Goal: Transaction & Acquisition: Download file/media

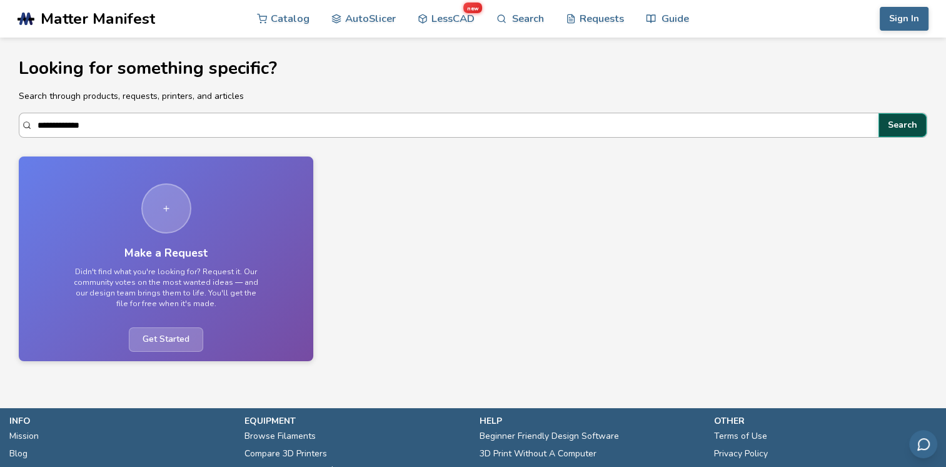
click at [899, 130] on button "Search" at bounding box center [903, 125] width 48 height 24
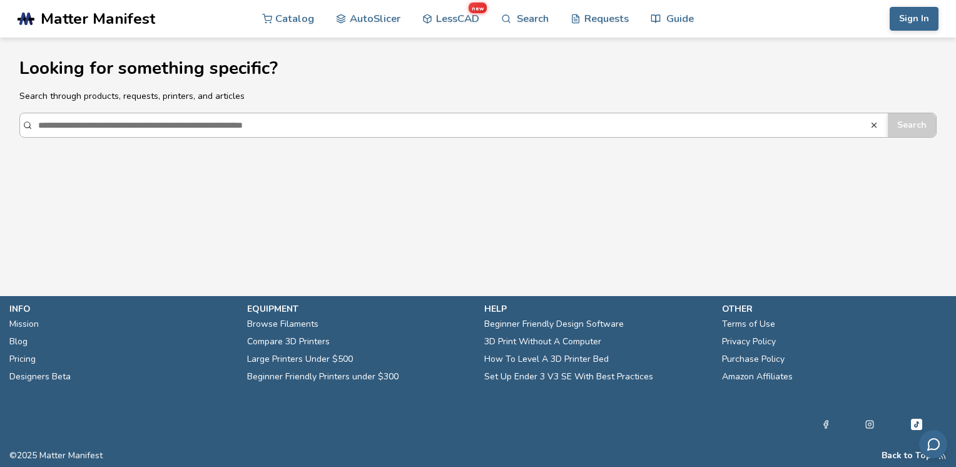
click at [577, 133] on input "**********" at bounding box center [454, 125] width 832 height 23
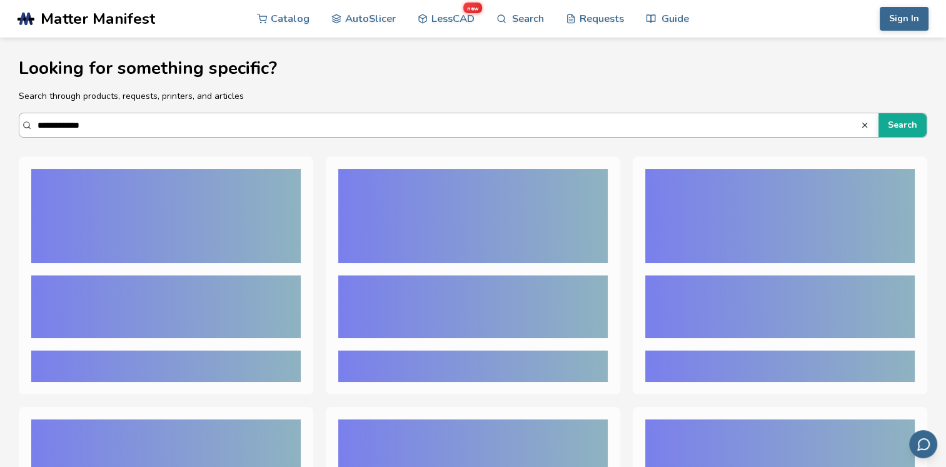
type input "**********"
click at [879, 113] on button "Search" at bounding box center [903, 125] width 48 height 24
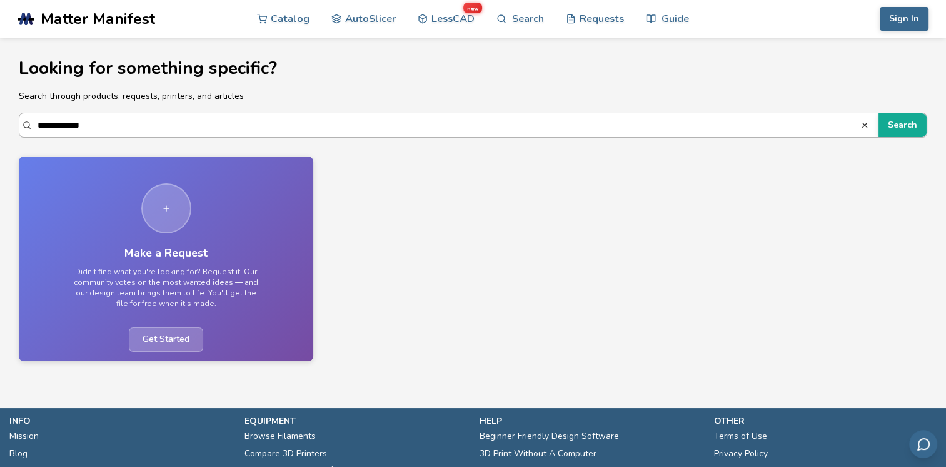
click at [864, 123] on icon "button" at bounding box center [865, 125] width 9 height 9
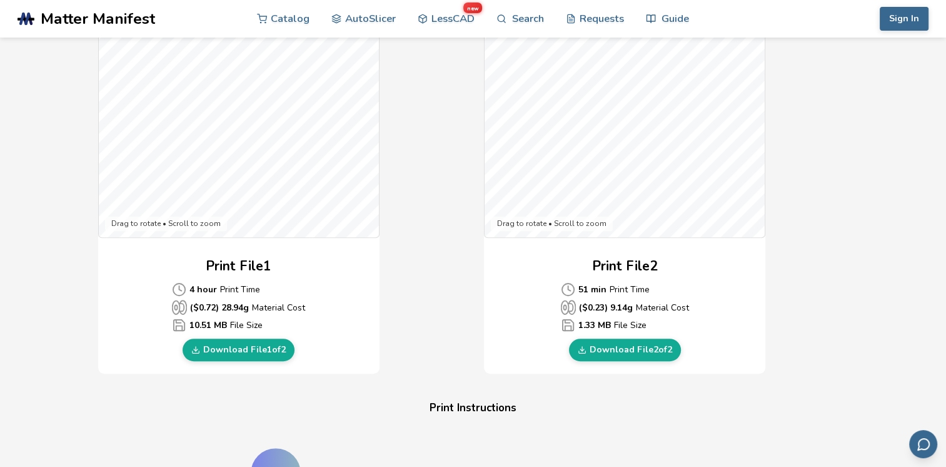
scroll to position [400, 0]
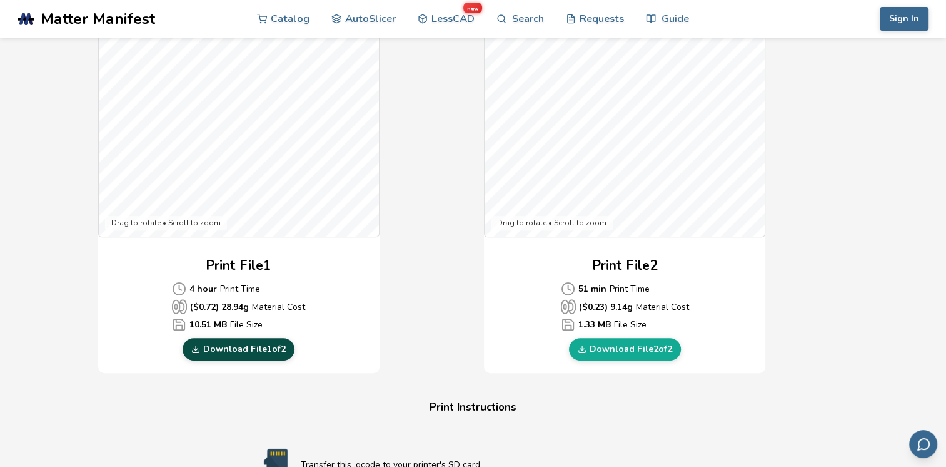
click at [264, 346] on link "Download File 1 of 2" at bounding box center [239, 349] width 112 height 23
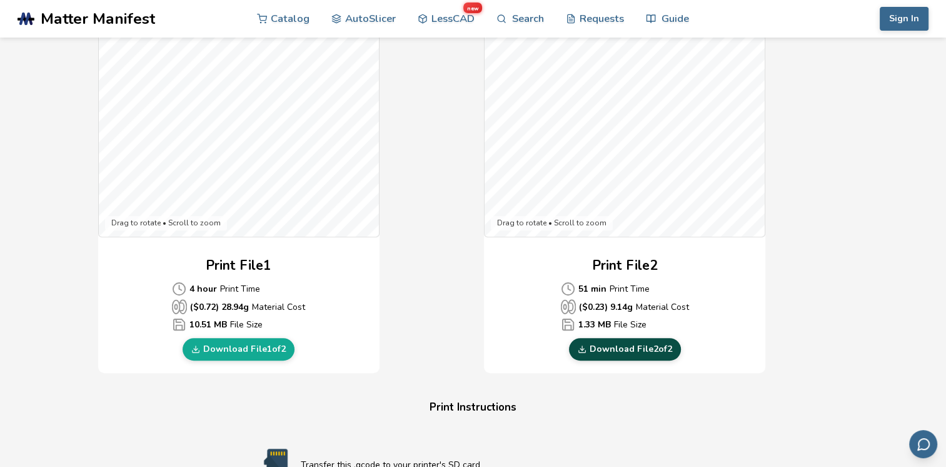
click at [614, 353] on link "Download File 2 of 2" at bounding box center [625, 349] width 112 height 23
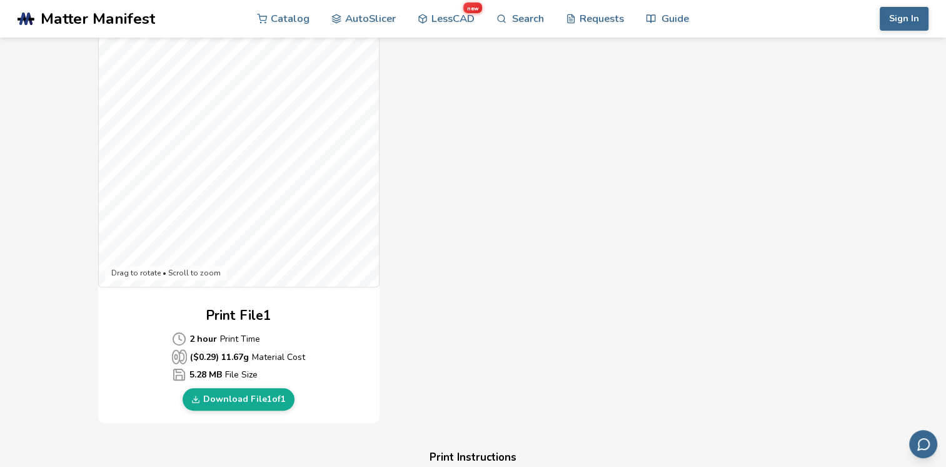
scroll to position [375, 0]
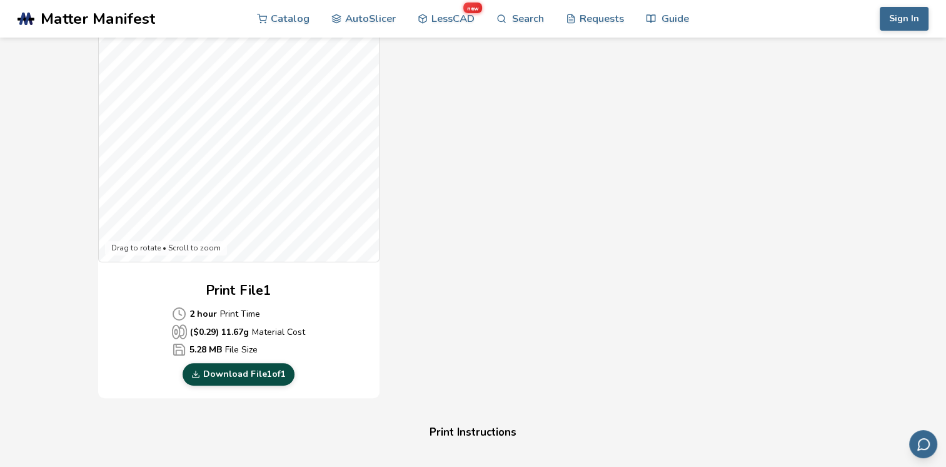
click at [253, 370] on link "Download File 1 of 1" at bounding box center [239, 374] width 112 height 23
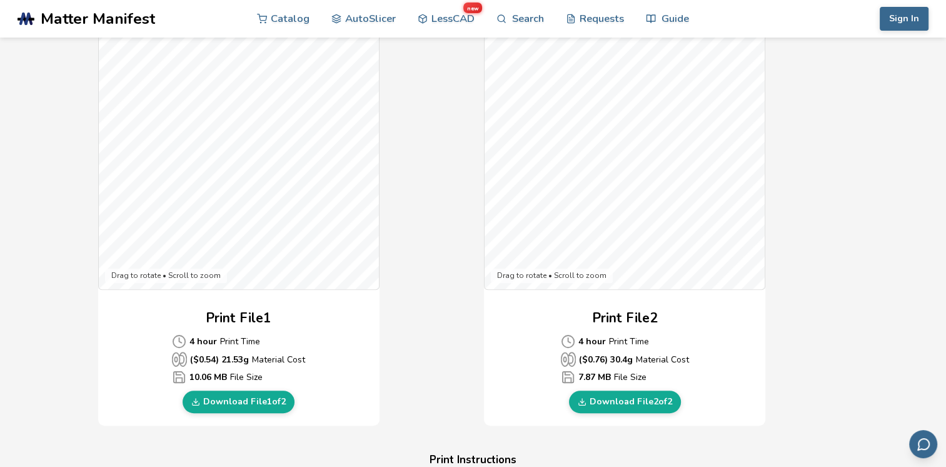
scroll to position [350, 0]
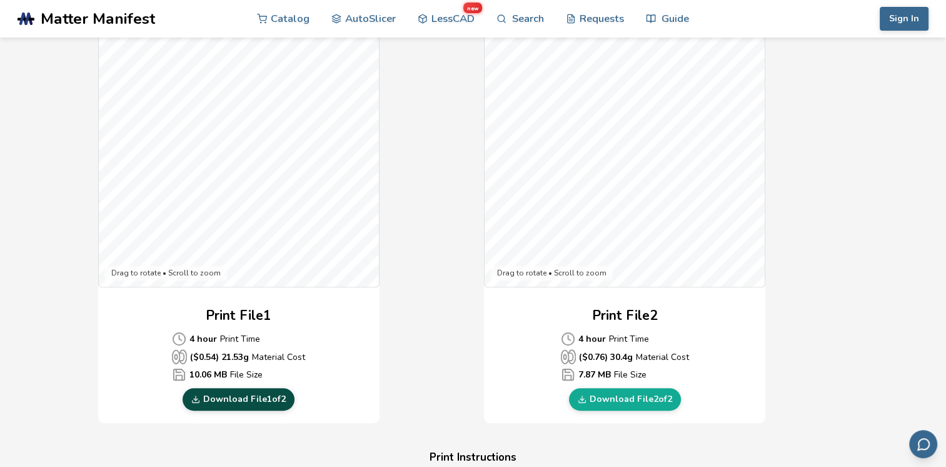
click at [276, 397] on link "Download File 1 of 2" at bounding box center [239, 399] width 112 height 23
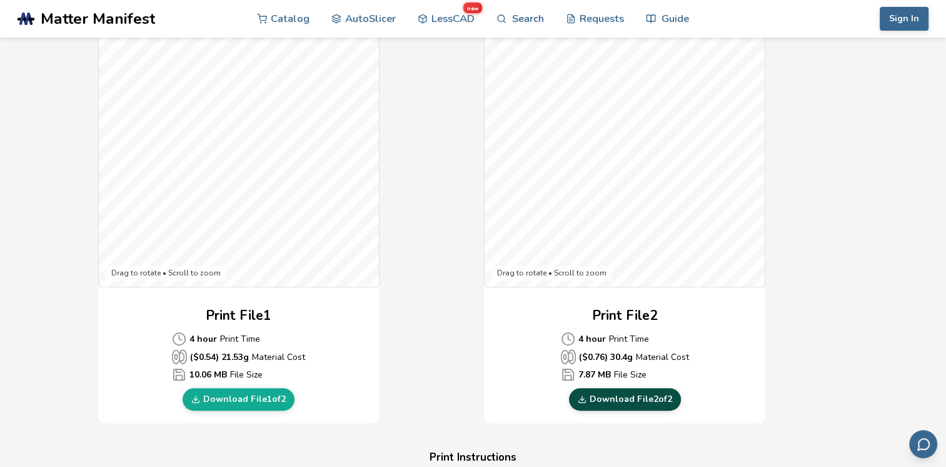
click at [628, 405] on link "Download File 2 of 2" at bounding box center [625, 399] width 112 height 23
